Goal: Task Accomplishment & Management: Manage account settings

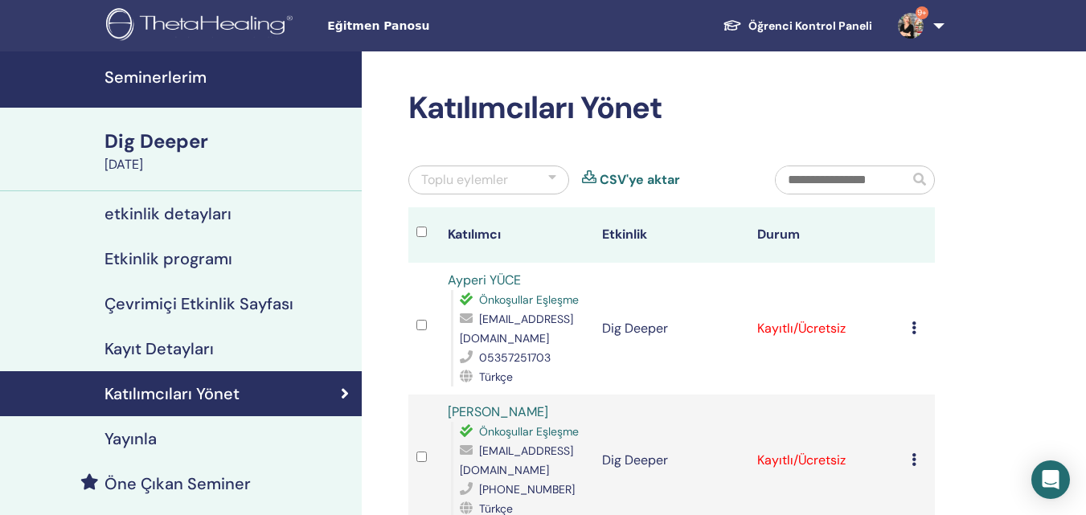
scroll to position [161, 0]
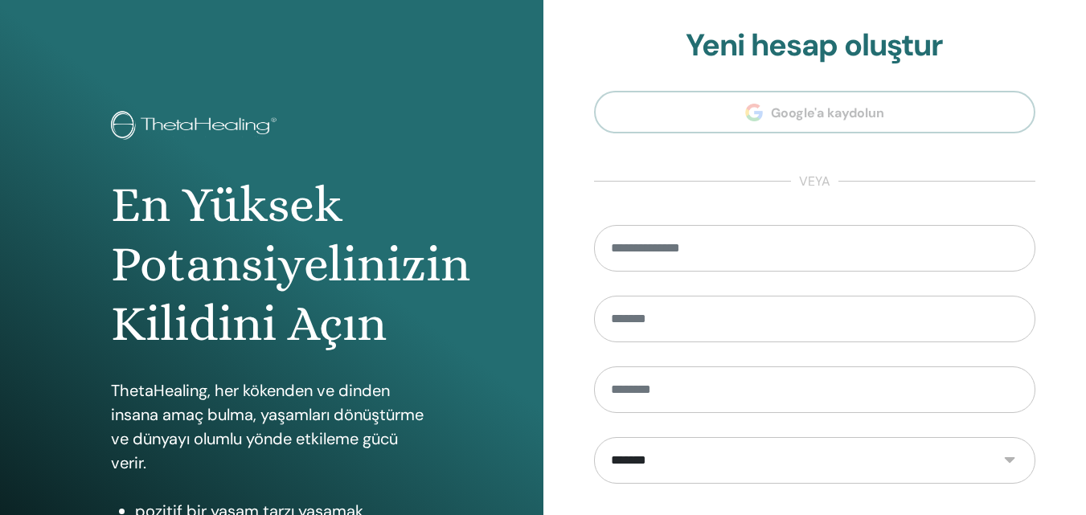
scroll to position [256, 0]
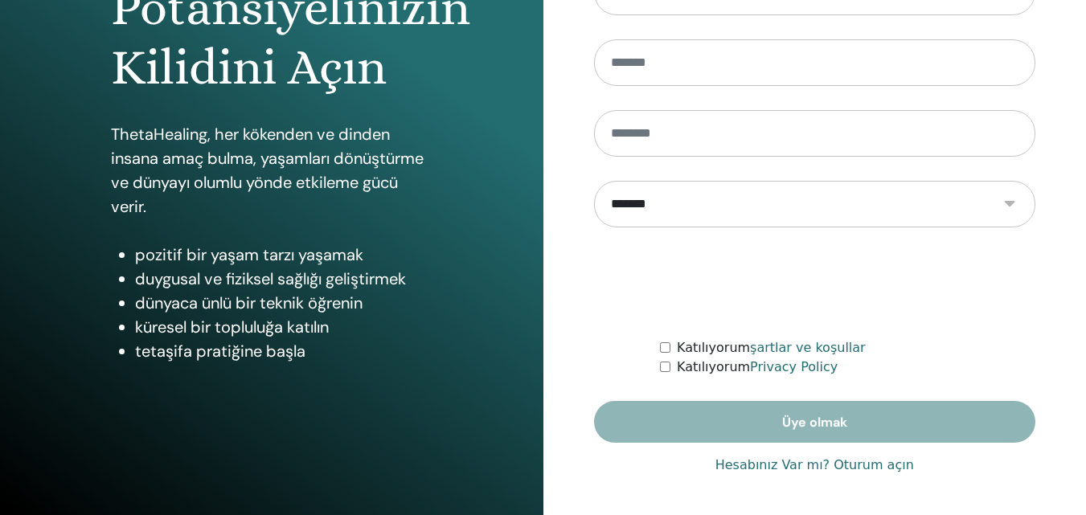
type input "**********"
click at [772, 466] on link "Hesabınız Var mı? Oturum açın" at bounding box center [814, 465] width 199 height 19
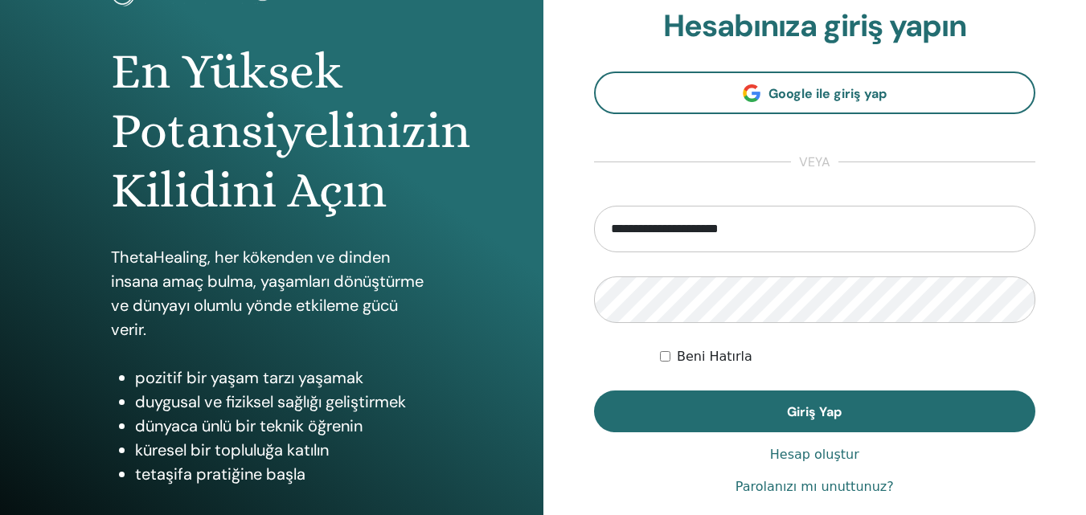
scroll to position [256, 0]
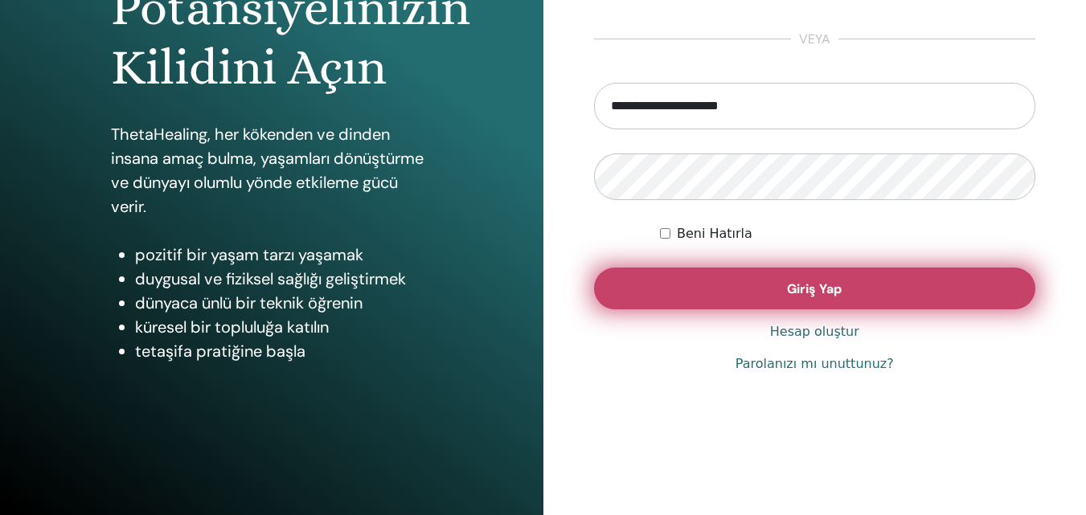
click at [820, 287] on span "Giriş Yap" at bounding box center [814, 288] width 55 height 17
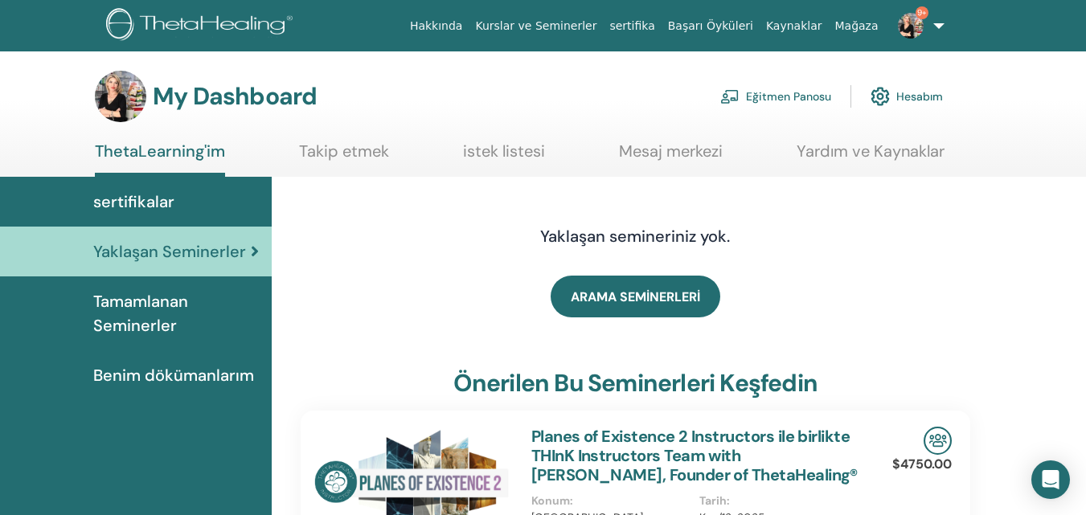
click at [796, 103] on link "Eğitmen Panosu" at bounding box center [775, 96] width 111 height 35
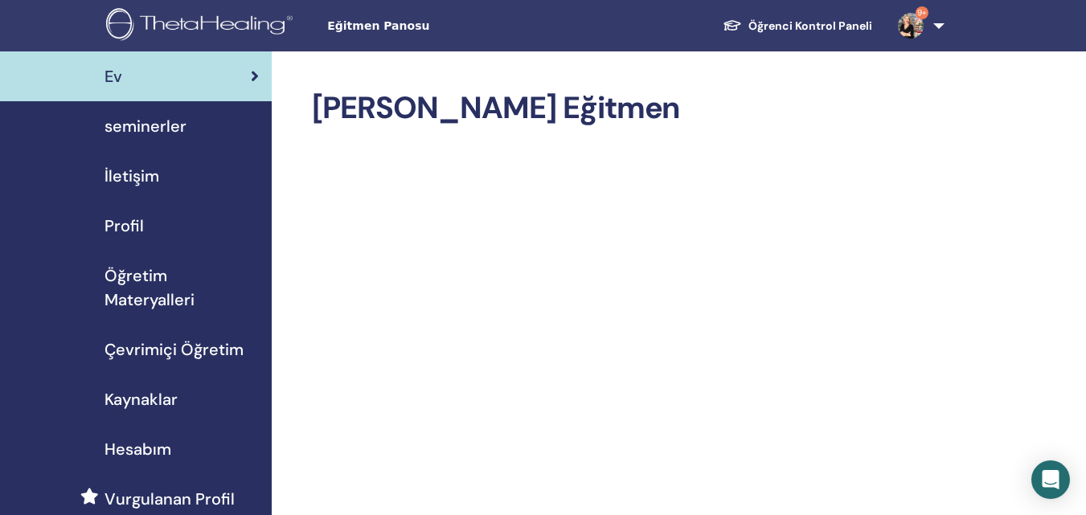
click at [185, 129] on div "seminerler" at bounding box center [136, 126] width 246 height 24
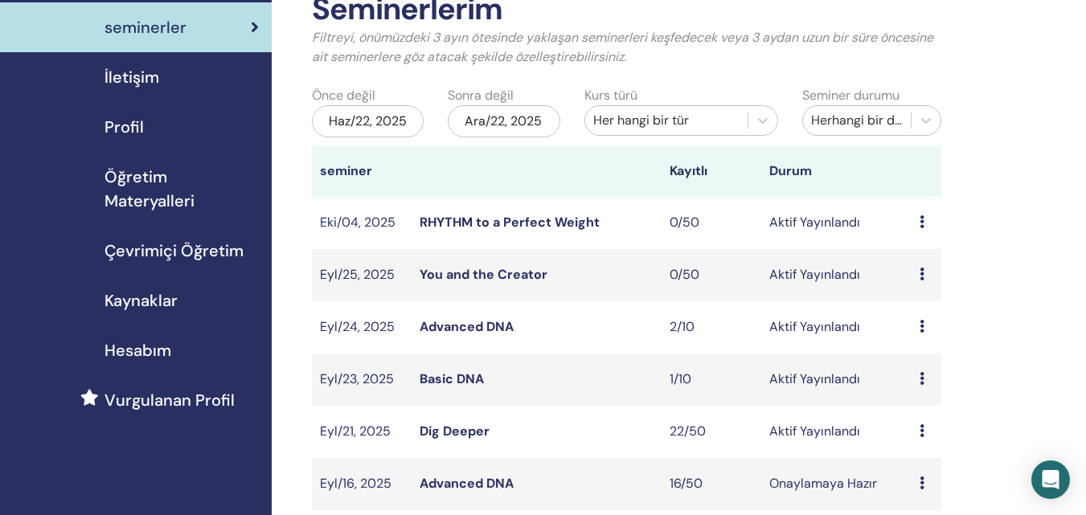
scroll to position [161, 0]
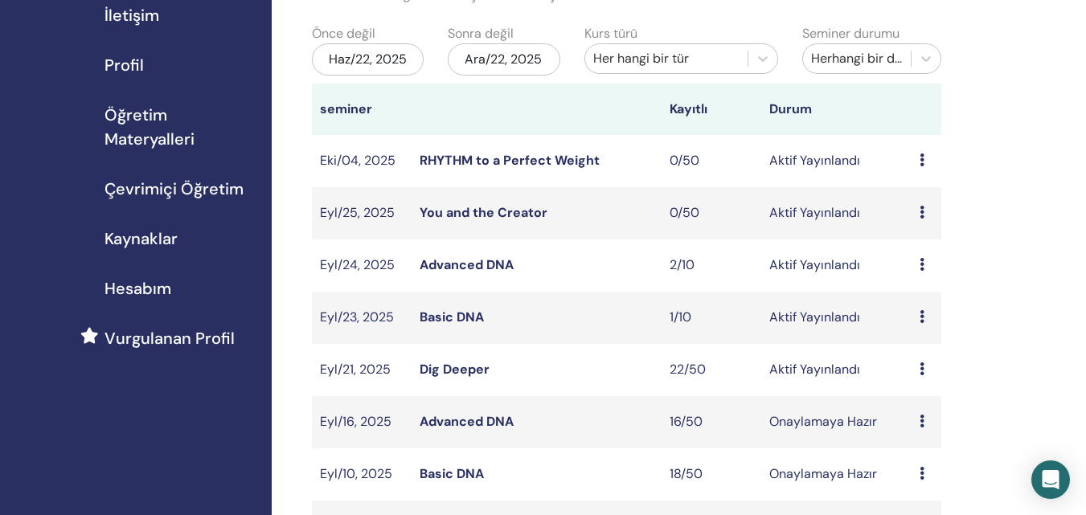
click at [428, 378] on link "Dig Deeper" at bounding box center [455, 369] width 70 height 17
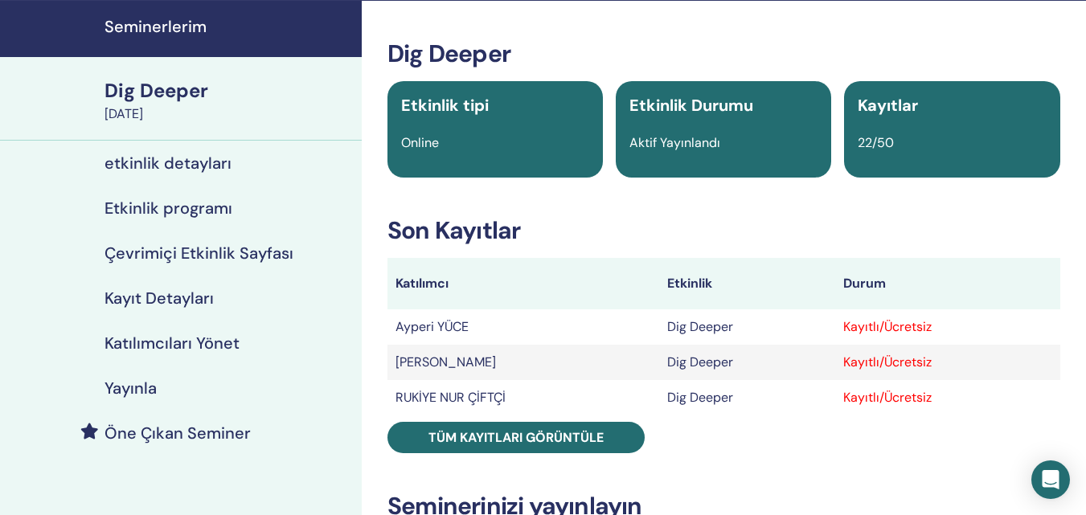
scroll to position [80, 0]
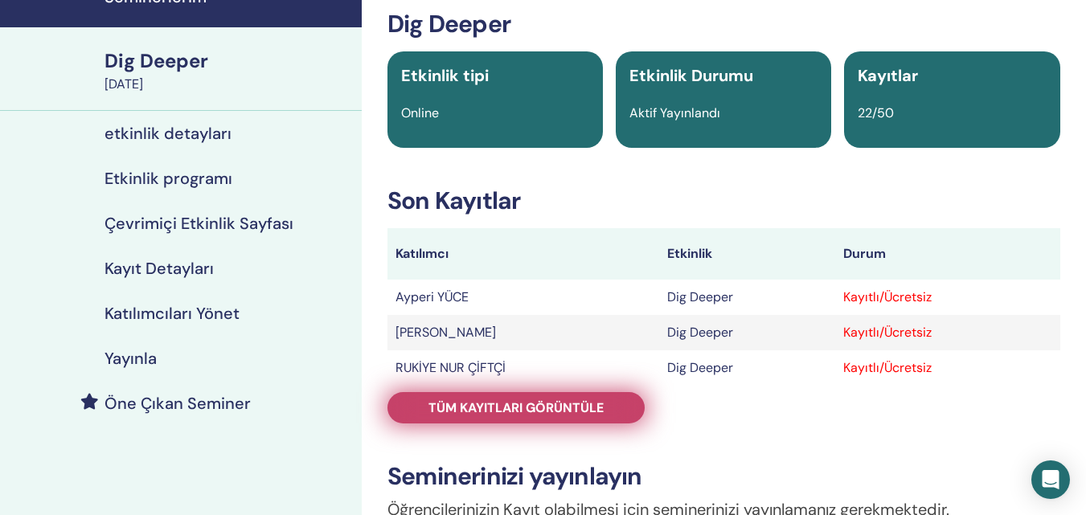
click at [550, 404] on span "Tüm kayıtları görüntüle" at bounding box center [515, 407] width 175 height 17
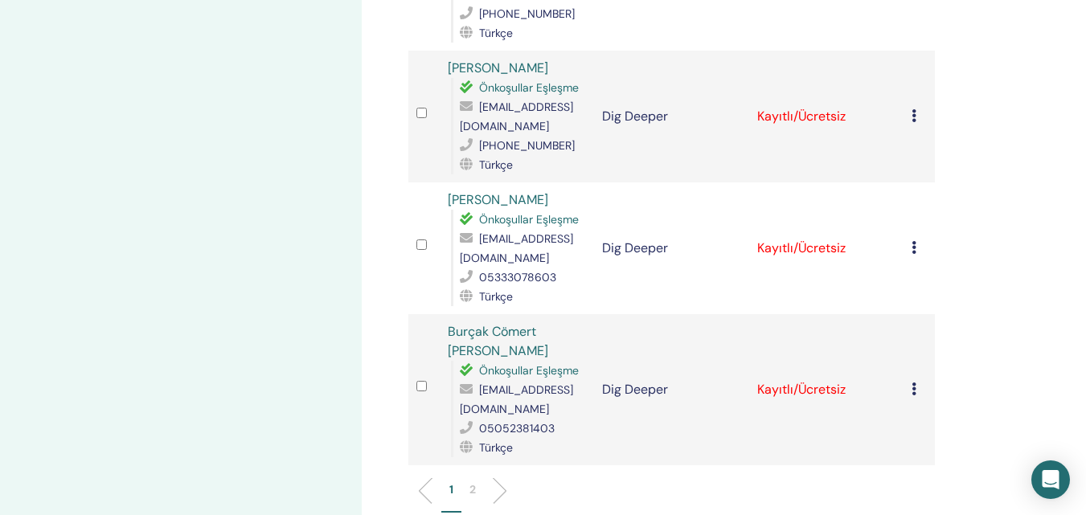
scroll to position [2572, 0]
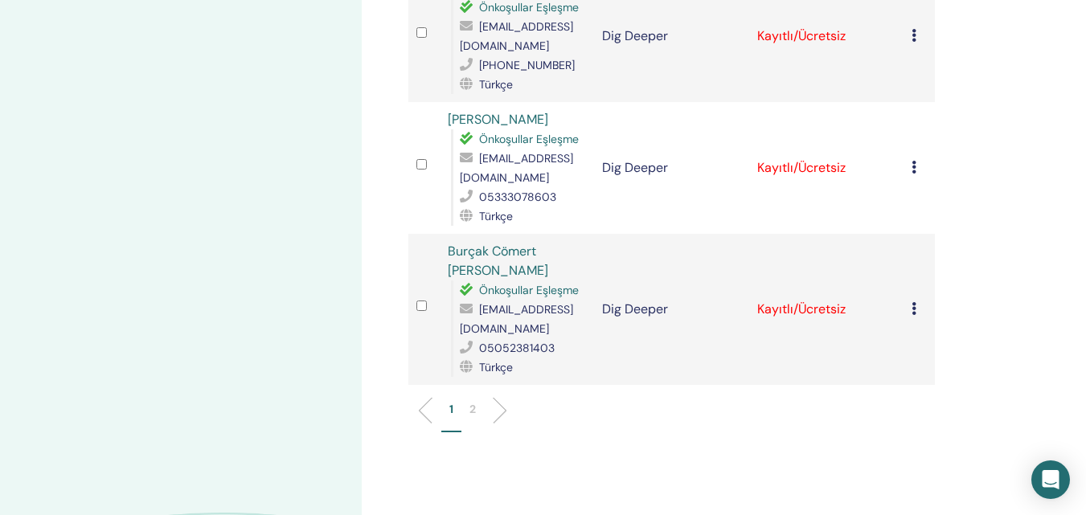
click at [472, 401] on p "2" at bounding box center [472, 409] width 6 height 17
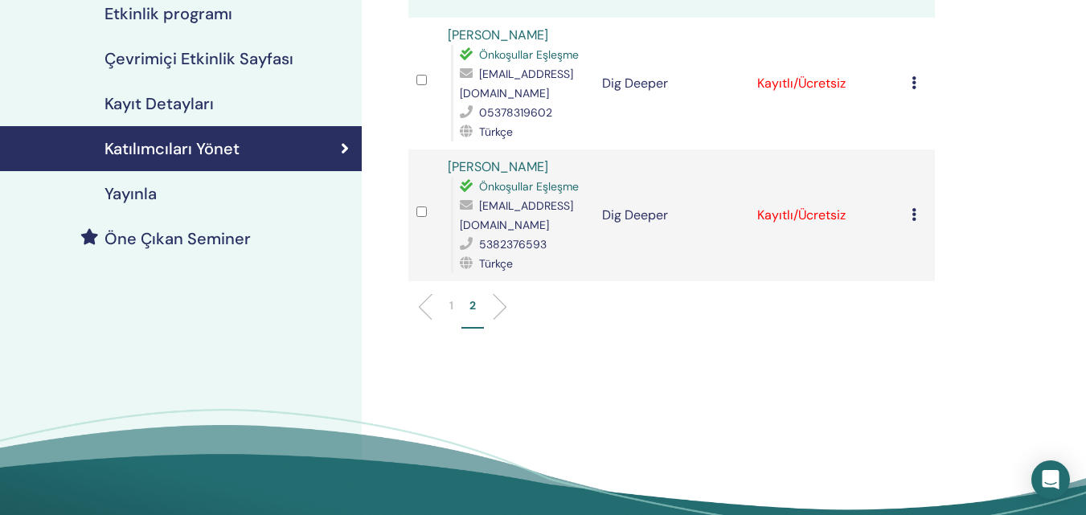
scroll to position [349, 0]
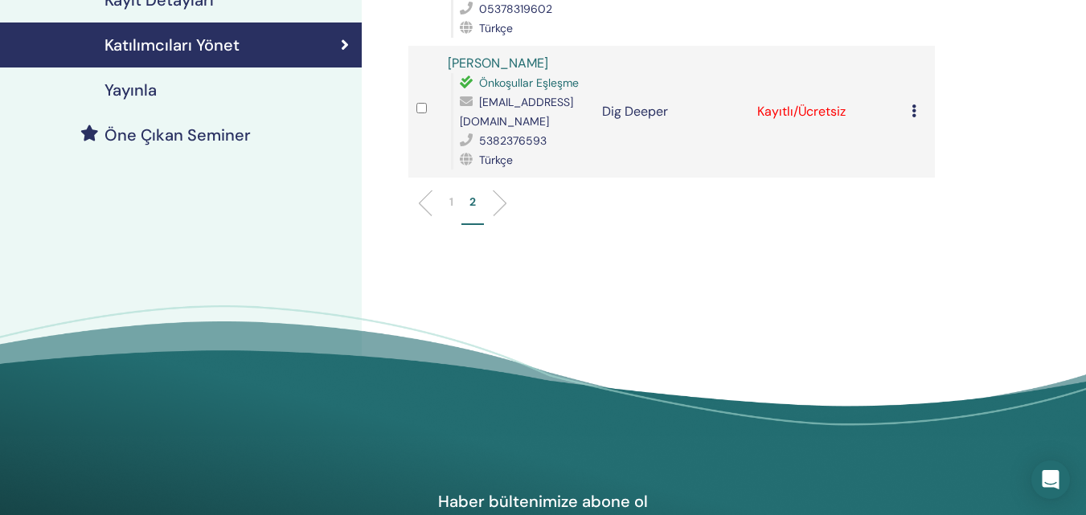
click at [452, 201] on p "1" at bounding box center [451, 202] width 4 height 17
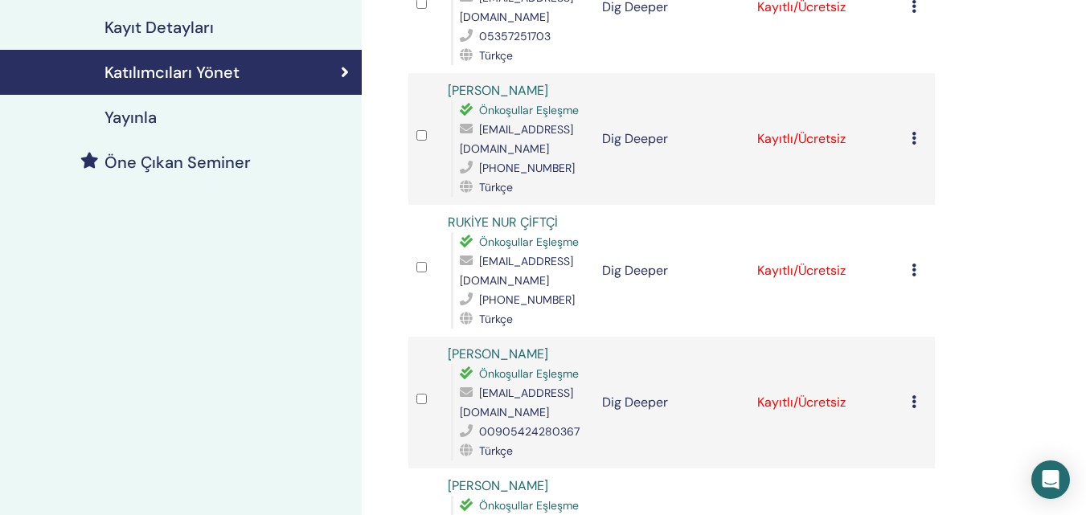
scroll to position [241, 0]
